Goal: Check status: Check status

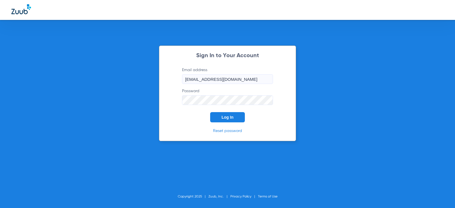
click at [230, 118] on span "Log In" at bounding box center [227, 117] width 12 height 5
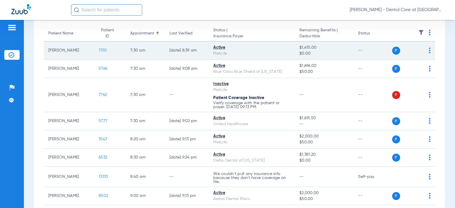
scroll to position [57, 0]
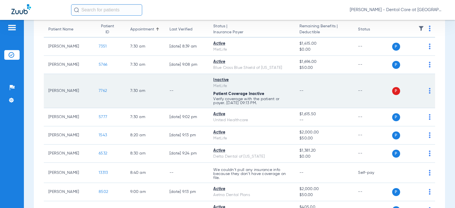
click at [257, 84] on div "MetLife" at bounding box center [251, 86] width 77 height 6
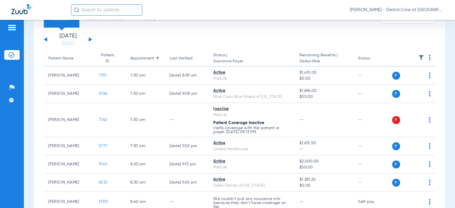
scroll to position [0, 0]
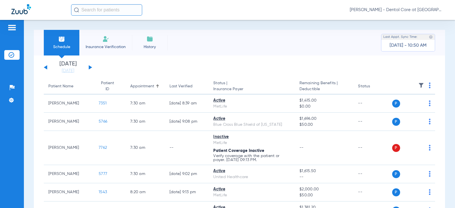
click at [90, 67] on button at bounding box center [90, 67] width 3 height 4
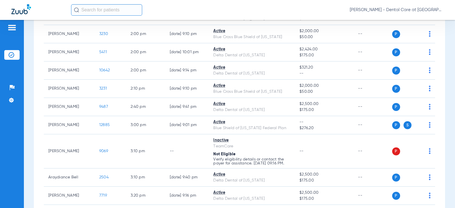
scroll to position [739, 0]
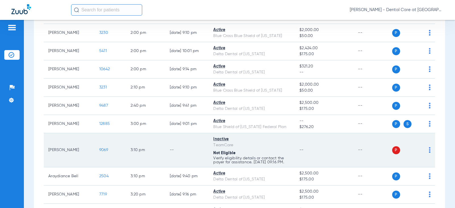
click at [165, 147] on td "--" at bounding box center [187, 150] width 44 height 34
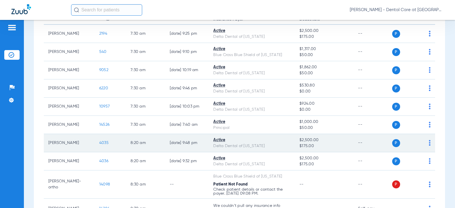
scroll to position [0, 0]
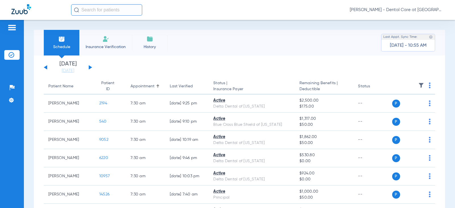
click at [91, 65] on div "[DATE] [DATE] [DATE] [DATE] [DATE] [DATE] [DATE] [DATE] [DATE] [DATE] [DATE] [D…" at bounding box center [68, 67] width 48 height 13
click at [90, 68] on button at bounding box center [90, 67] width 3 height 4
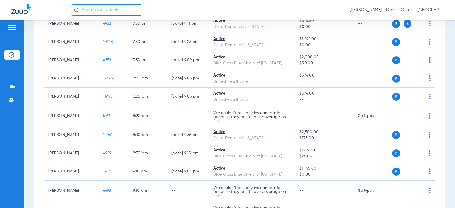
scroll to position [142, 0]
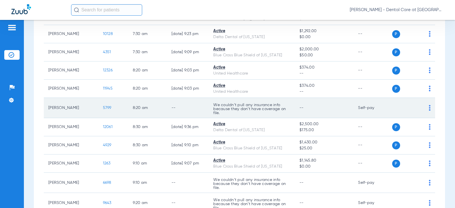
click at [175, 106] on td "--" at bounding box center [188, 108] width 42 height 20
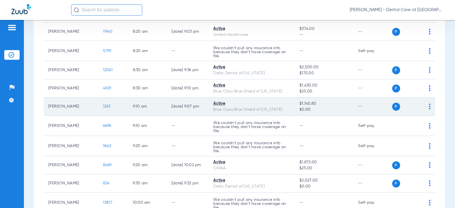
scroll to position [227, 0]
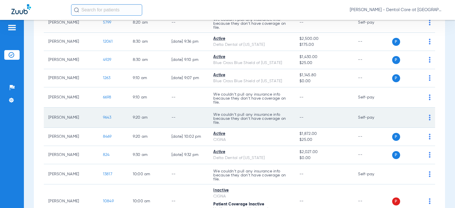
click at [172, 112] on td "--" at bounding box center [188, 117] width 42 height 20
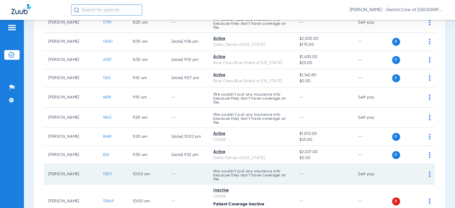
click at [102, 171] on td "13817" at bounding box center [113, 174] width 30 height 20
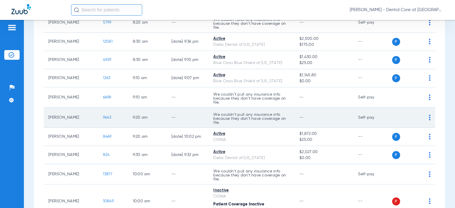
click at [188, 112] on td "--" at bounding box center [188, 117] width 42 height 20
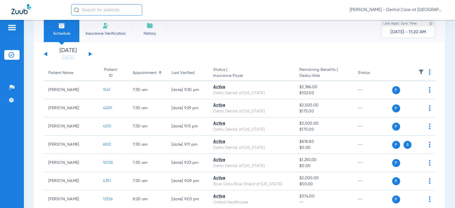
scroll to position [0, 0]
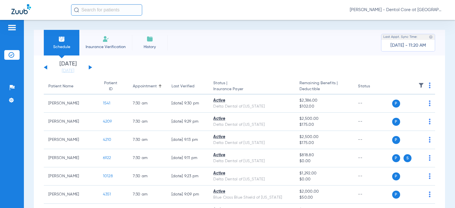
click at [119, 12] on input "text" at bounding box center [106, 9] width 71 height 11
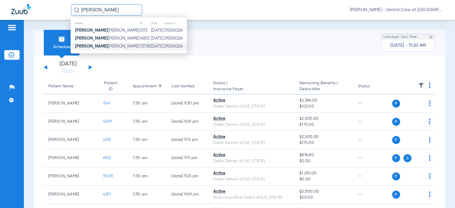
type input "[PERSON_NAME]"
click at [151, 47] on td "[DATE]" at bounding box center [157, 46] width 13 height 8
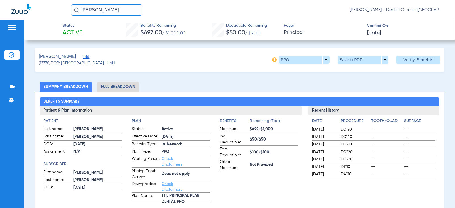
scroll to position [28, 0]
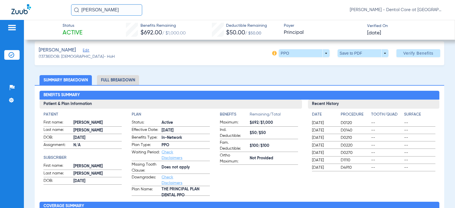
scroll to position [0, 0]
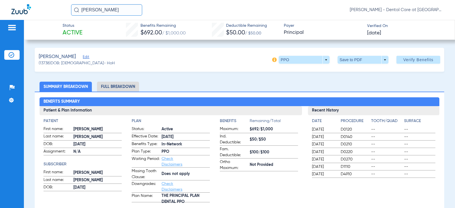
click at [15, 28] on img at bounding box center [11, 27] width 9 height 7
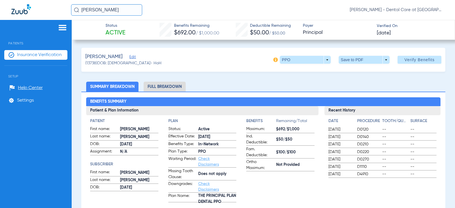
click at [18, 44] on span "Patients" at bounding box center [35, 39] width 63 height 13
click at [28, 57] on span "Insurance Verification" at bounding box center [39, 55] width 45 height 6
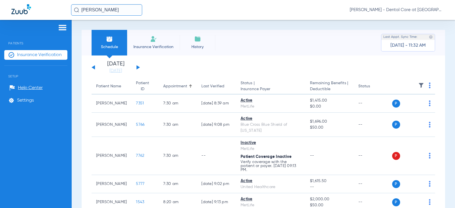
click at [138, 67] on button at bounding box center [137, 67] width 3 height 4
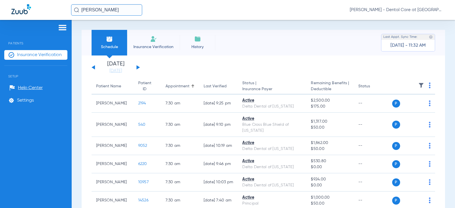
click at [136, 67] on div "[DATE] [DATE] [DATE] [DATE] [DATE] [DATE] [DATE] [DATE] [DATE] [DATE] [DATE] [D…" at bounding box center [116, 67] width 48 height 13
click at [137, 68] on button at bounding box center [137, 67] width 3 height 4
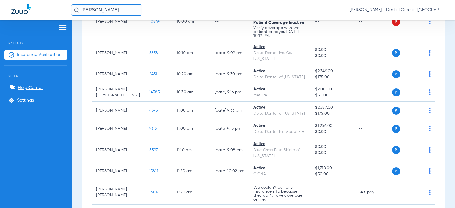
scroll to position [512, 0]
